Goal: Find contact information: Find contact information

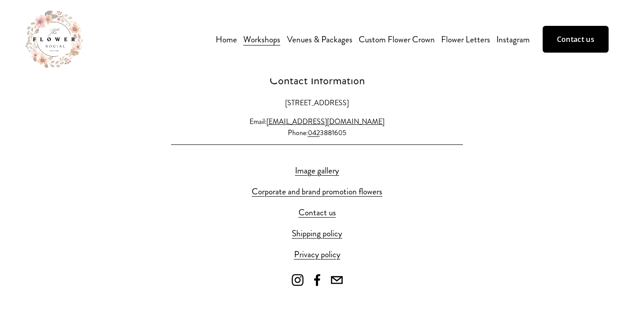
scroll to position [502, 0]
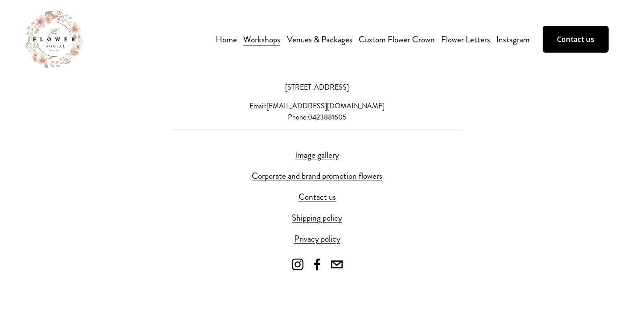
click at [226, 41] on link "Home" at bounding box center [226, 40] width 21 height 16
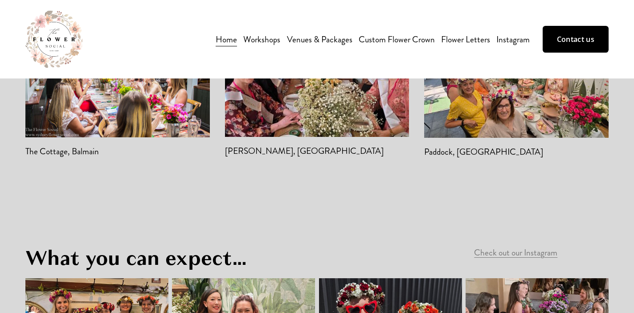
scroll to position [1567, 0]
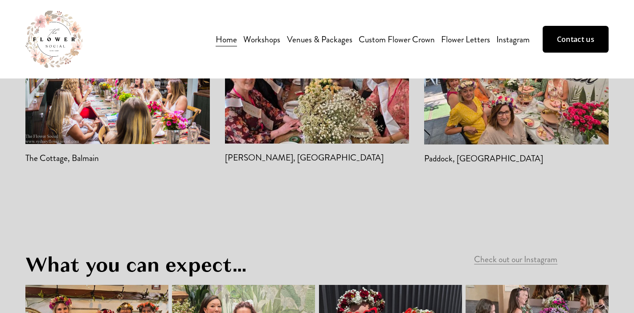
click at [471, 41] on link "Flower Letters" at bounding box center [465, 40] width 49 height 16
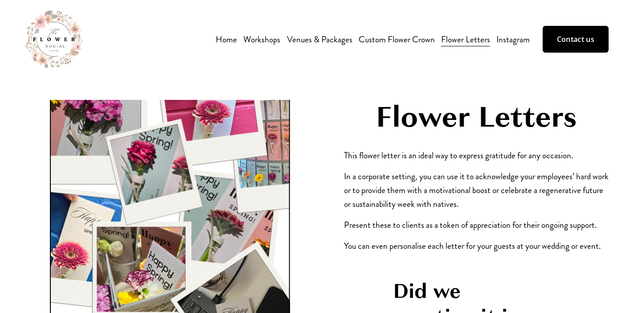
click at [519, 42] on link "Instagram" at bounding box center [513, 40] width 33 height 16
click at [251, 36] on span "Workshops" at bounding box center [261, 40] width 37 height 14
click at [0, 0] on span "Christmas Wreath Workshop" at bounding box center [0, 0] width 0 height 0
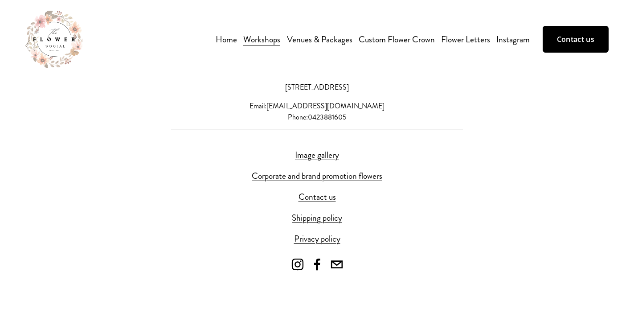
scroll to position [502, 0]
click at [322, 196] on link "Contact us" at bounding box center [317, 197] width 37 height 14
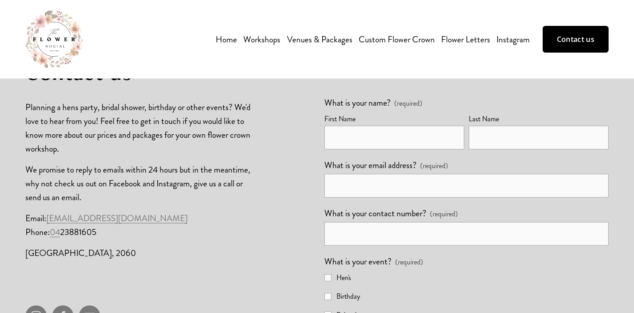
scroll to position [220, 0]
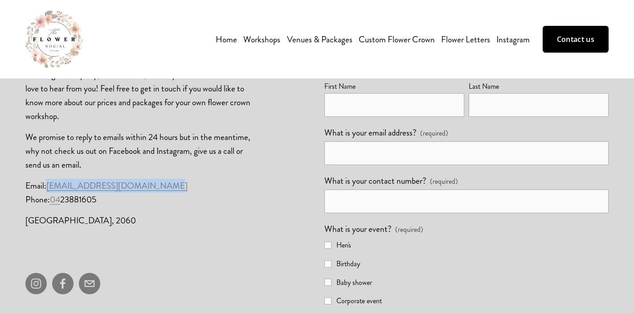
drag, startPoint x: 177, startPoint y: 189, endPoint x: 49, endPoint y: 185, distance: 128.5
click at [49, 185] on p "Email: [EMAIL_ADDRESS][DOMAIN_NAME] Phone: [PHONE_NUMBER]" at bounding box center [142, 193] width 235 height 28
copy link "[EMAIL_ADDRESS][DOMAIN_NAME]"
